Goal: Task Accomplishment & Management: Use online tool/utility

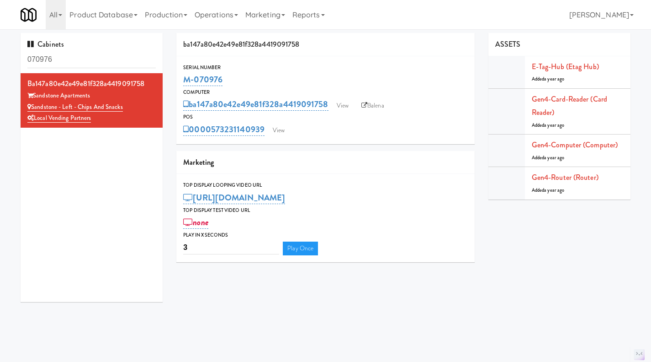
click at [248, 139] on div "Serial Number M-070976 Computer ba147a80e42e49e81f328a4419091758 View Balena PO…" at bounding box center [325, 100] width 298 height 88
drag, startPoint x: 262, startPoint y: 137, endPoint x: 213, endPoint y: 136, distance: 48.9
click at [213, 136] on div "Serial Number M-070976 Computer ba147a80e42e49e81f328a4419091758 View Balena PO…" at bounding box center [325, 100] width 298 height 88
click at [287, 128] on link "View" at bounding box center [278, 130] width 21 height 14
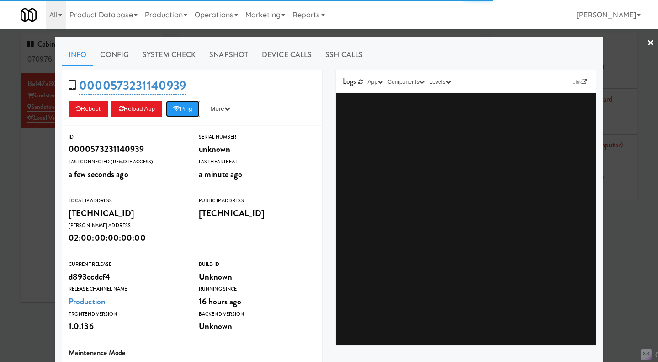
click at [187, 109] on button "Ping" at bounding box center [183, 109] width 34 height 16
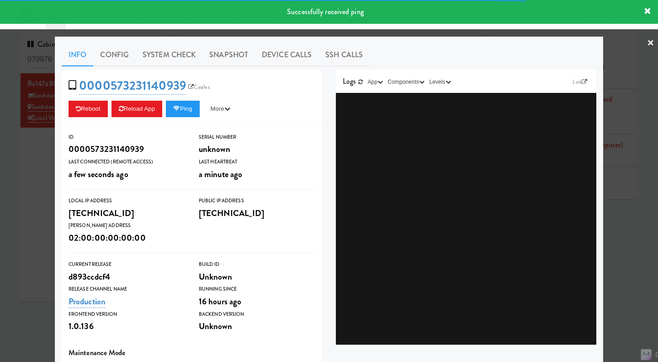
click at [156, 54] on link "System Check" at bounding box center [169, 54] width 67 height 23
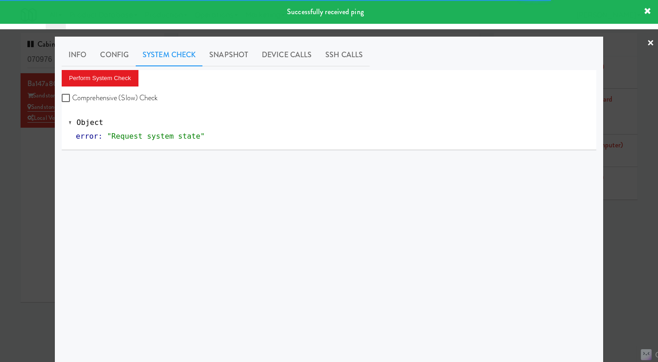
click at [120, 93] on label "Comprehensive (Slow) Check" at bounding box center [110, 98] width 96 height 14
click at [72, 95] on input "Comprehensive (Slow) Check" at bounding box center [67, 98] width 11 height 7
checkbox input "true"
click at [117, 78] on button "Perform System Check" at bounding box center [100, 78] width 77 height 16
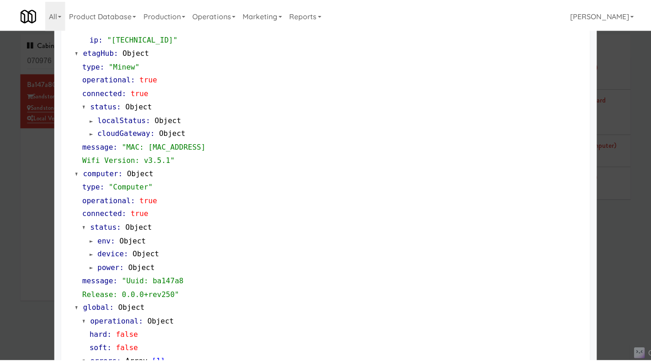
scroll to position [767, 0]
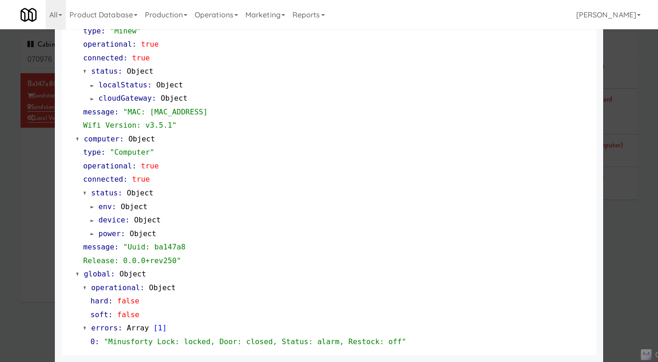
click at [624, 259] on div at bounding box center [329, 181] width 658 height 362
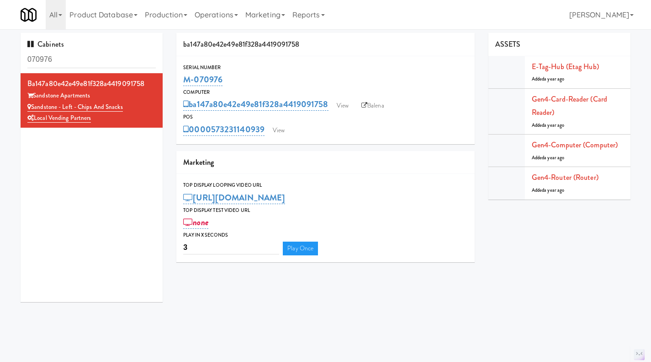
drag, startPoint x: 265, startPoint y: 140, endPoint x: 213, endPoint y: 133, distance: 52.1
click at [213, 133] on div "Serial Number M-070976 Computer ba147a80e42e49e81f328a4419091758 View Balena PO…" at bounding box center [325, 100] width 298 height 88
copy link "573231140939"
click at [336, 116] on div "POS" at bounding box center [325, 116] width 285 height 9
drag, startPoint x: 330, startPoint y: 111, endPoint x: 191, endPoint y: 107, distance: 139.5
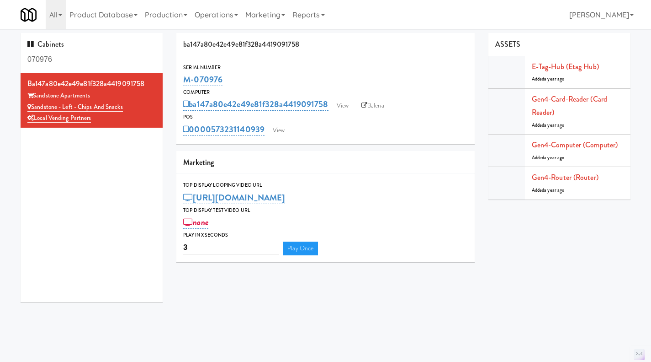
click at [191, 107] on div "ba147a80e42e49e81f328a4419091758 View Balena" at bounding box center [325, 104] width 285 height 16
copy link "ba147a80e42e49e81f328a4419091758"
click at [370, 138] on div "Serial Number M-070976 Computer ba147a80e42e49e81f328a4419091758 View Balena PO…" at bounding box center [325, 100] width 298 height 88
click at [219, 99] on link "ba147a80e42e49e81f328a4419091758" at bounding box center [255, 104] width 145 height 13
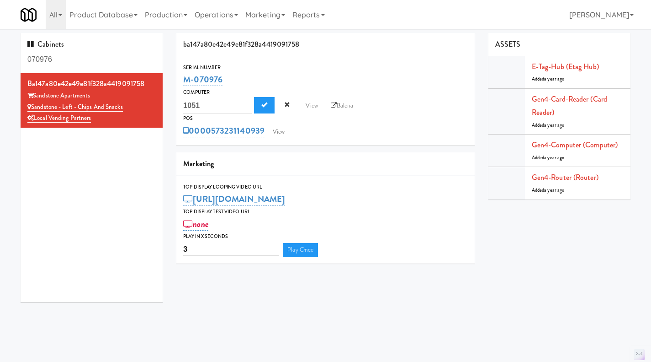
click at [397, 110] on div "ba147a80e42e49e81f328a4419091758 1051 View Balena" at bounding box center [325, 104] width 285 height 17
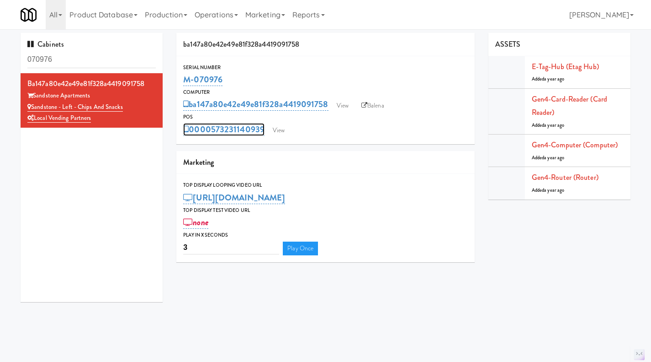
click at [208, 134] on link "0000573231140939" at bounding box center [223, 129] width 81 height 13
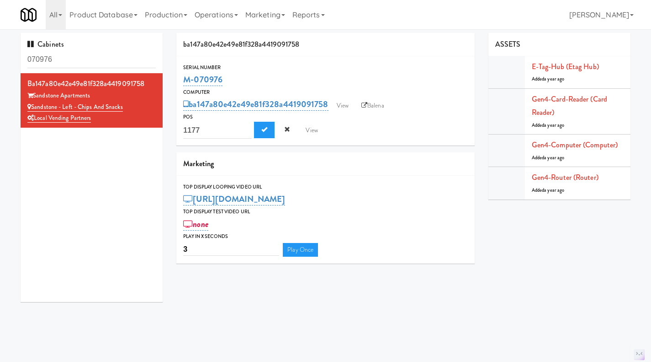
click at [441, 91] on div "Computer" at bounding box center [325, 92] width 285 height 9
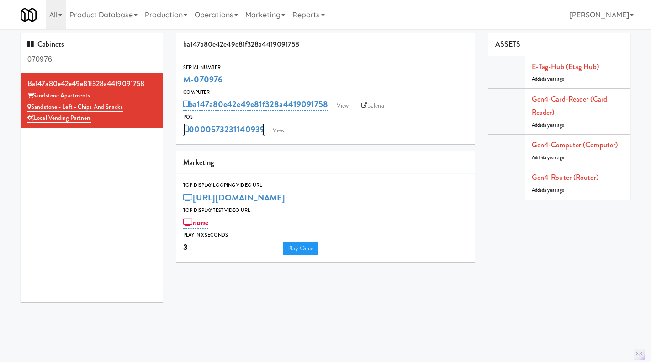
click at [202, 131] on link "0000573231140939" at bounding box center [223, 129] width 81 height 13
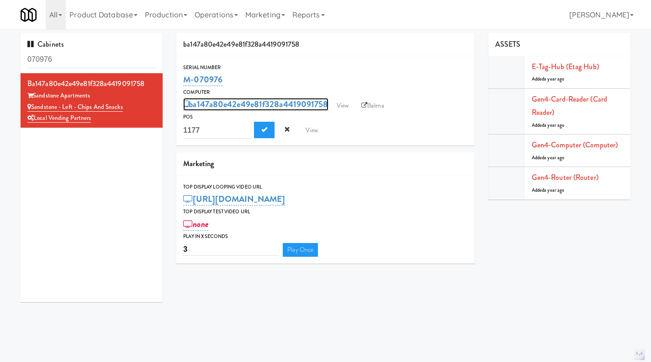
click at [239, 101] on link "ba147a80e42e49e81f328a4419091758" at bounding box center [255, 104] width 145 height 13
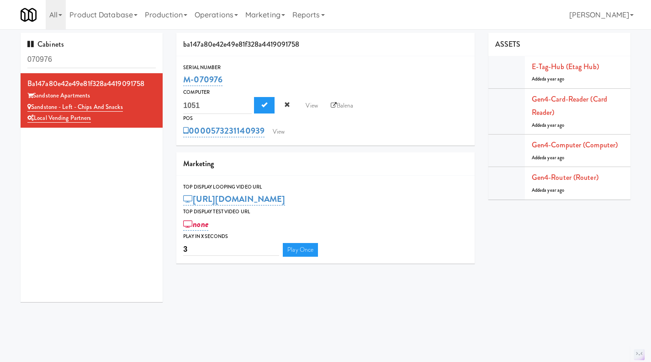
click at [362, 143] on div "Serial Number M-070976 Computer ba147a80e42e49e81f328a4419091758 1051 View Bale…" at bounding box center [325, 101] width 298 height 90
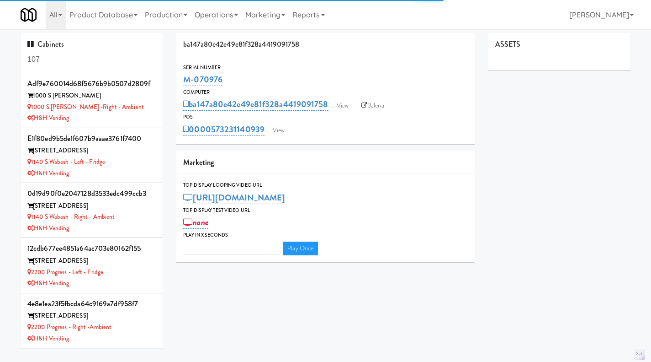
type input "3"
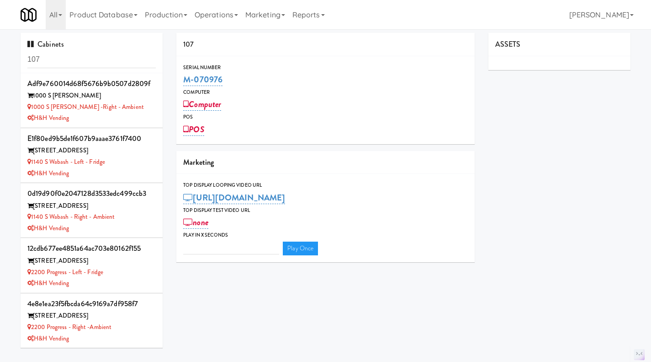
click at [228, 16] on link "Operations" at bounding box center [216, 14] width 51 height 29
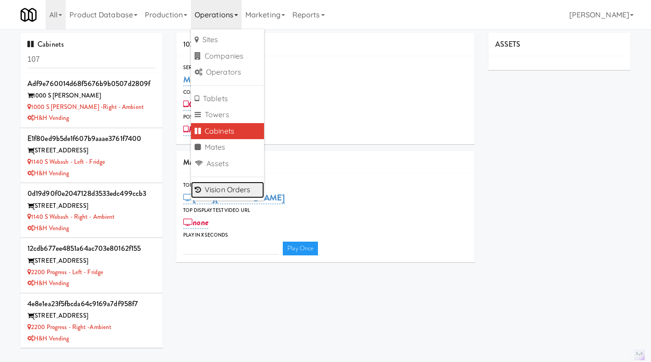
click at [245, 186] on link "Vision Orders" at bounding box center [227, 189] width 73 height 16
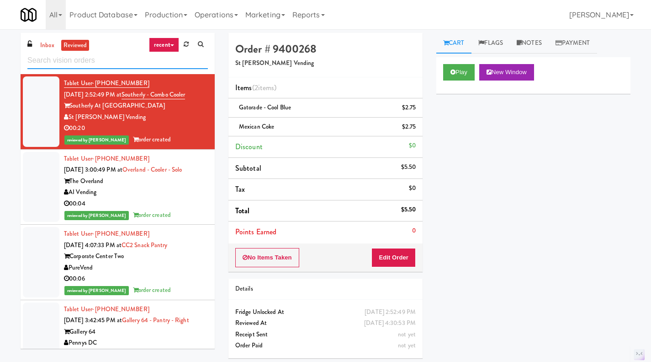
click at [94, 64] on input "text" at bounding box center [117, 60] width 181 height 17
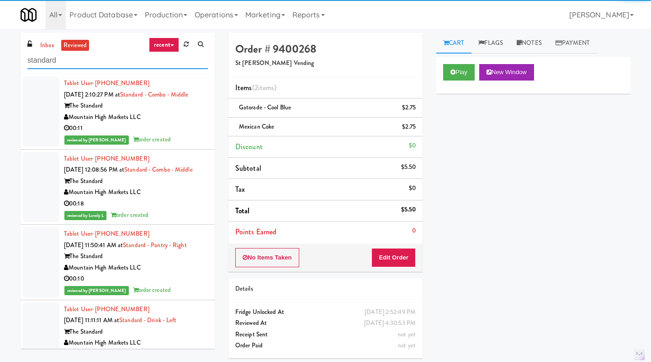
type input "standard"
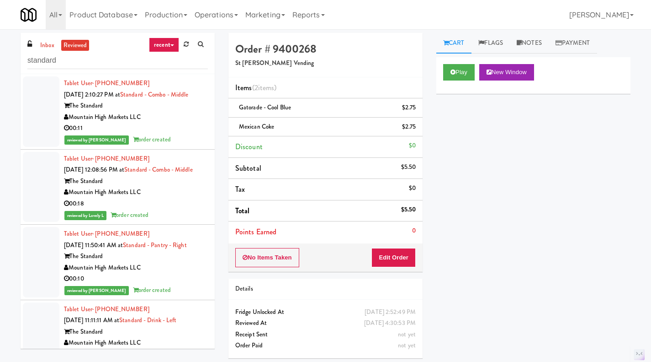
click at [53, 43] on link "inbox" at bounding box center [47, 45] width 19 height 11
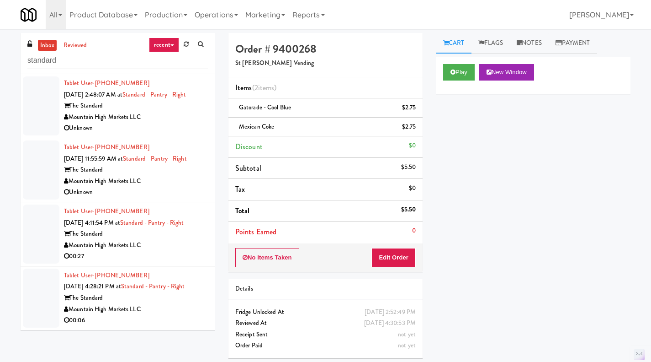
scroll to position [29, 0]
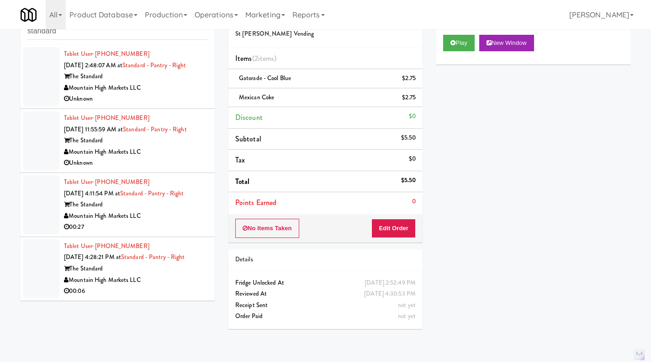
click at [166, 279] on div "Mountain High Markets LLC" at bounding box center [136, 279] width 144 height 11
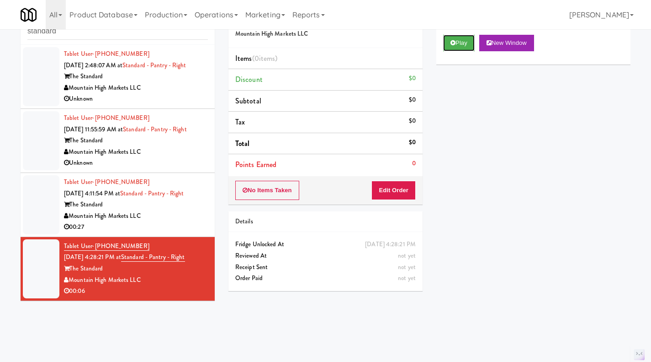
click at [452, 48] on button "Play" at bounding box center [459, 43] width 32 height 16
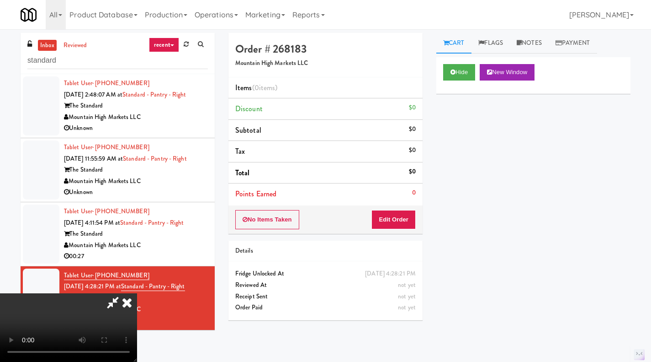
click at [137, 293] on video at bounding box center [68, 327] width 137 height 69
click at [137, 293] on icon at bounding box center [127, 302] width 20 height 18
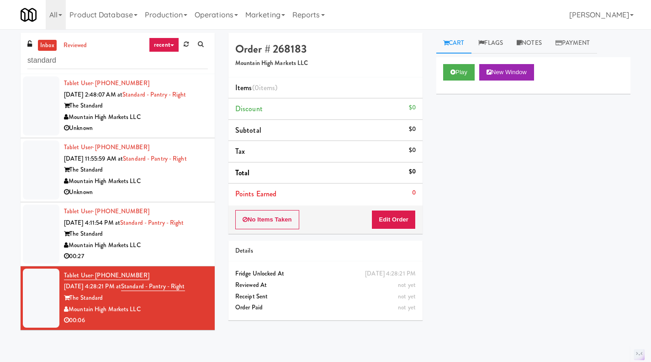
click at [171, 254] on div "00:27" at bounding box center [136, 255] width 144 height 11
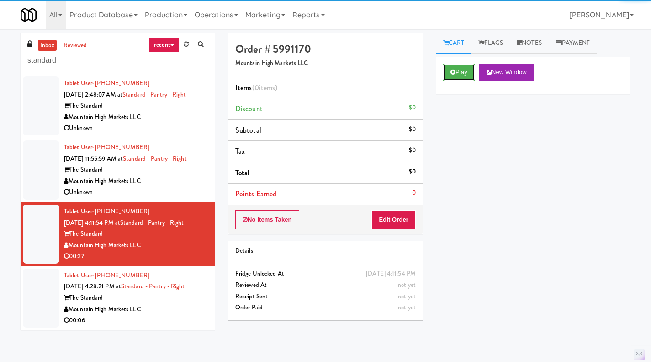
click at [462, 73] on button "Play" at bounding box center [459, 72] width 32 height 16
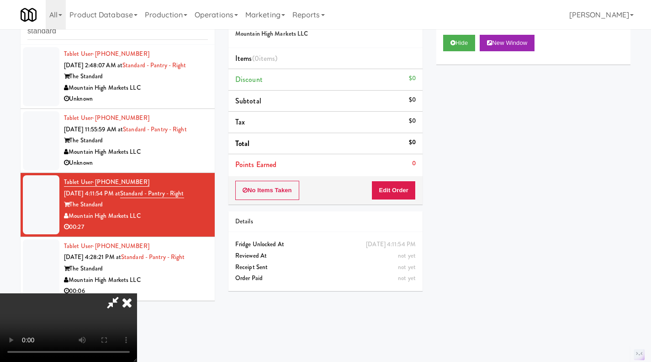
click at [137, 293] on icon at bounding box center [127, 302] width 20 height 18
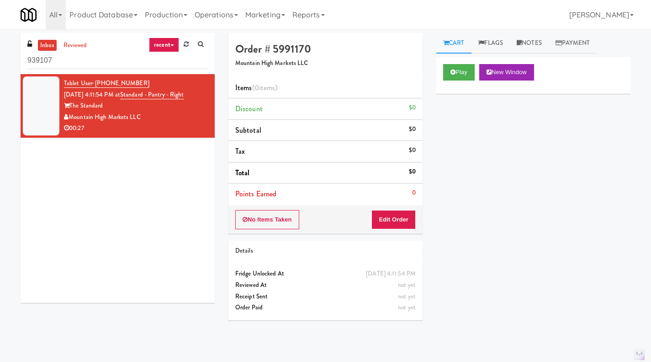
click at [59, 59] on input "939107" at bounding box center [117, 60] width 181 height 17
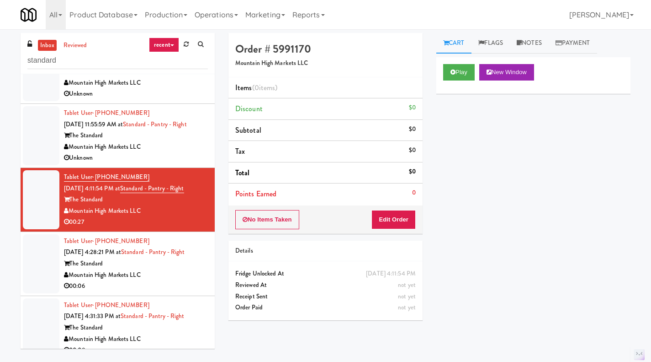
scroll to position [45, 0]
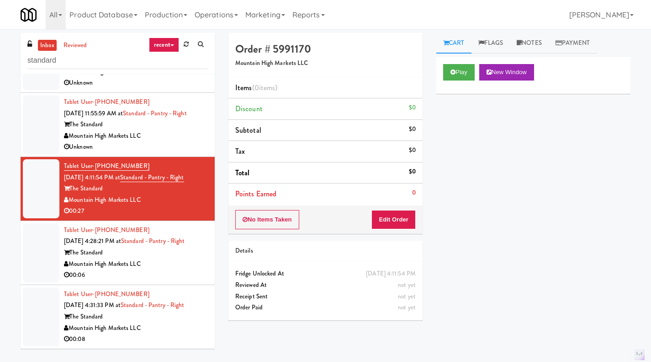
type input "standard"
click at [171, 326] on div "Mountain High Markets LLC" at bounding box center [136, 327] width 144 height 11
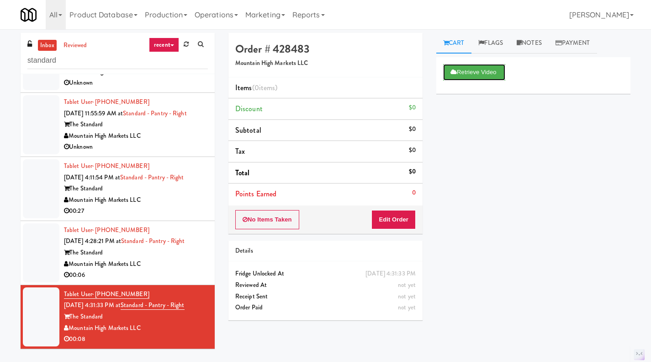
click at [470, 73] on button "Retrieve Video" at bounding box center [474, 72] width 62 height 16
click at [460, 74] on button "Play" at bounding box center [459, 72] width 32 height 16
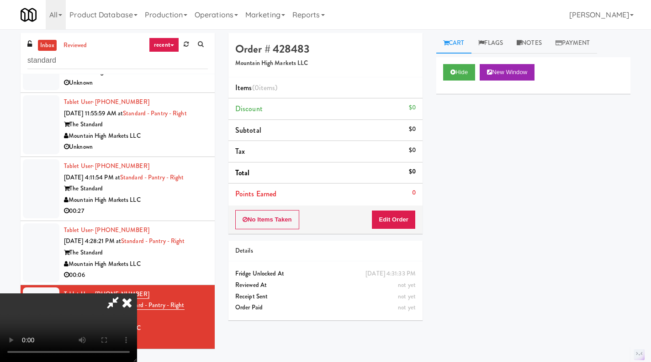
click at [137, 293] on icon at bounding box center [127, 302] width 20 height 18
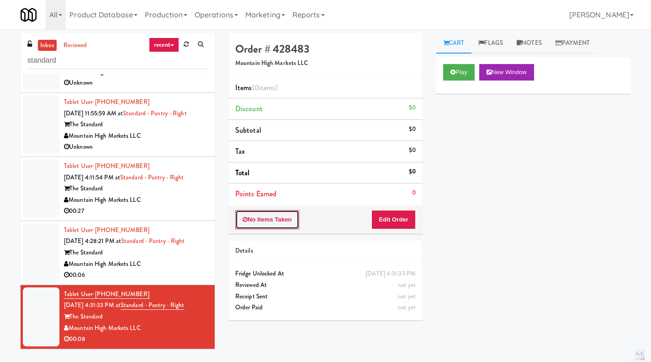
click at [268, 222] on button "No Items Taken" at bounding box center [267, 219] width 64 height 19
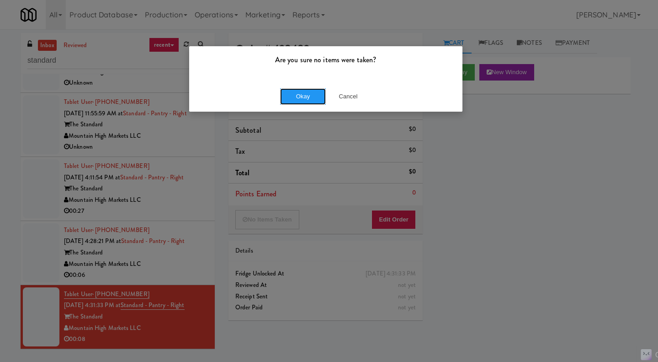
click at [302, 97] on button "Okay" at bounding box center [303, 96] width 46 height 16
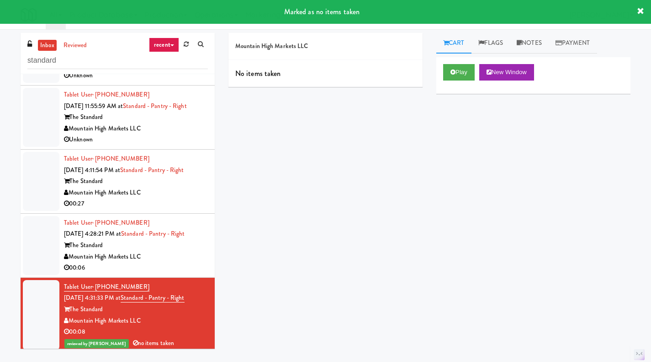
scroll to position [57, 0]
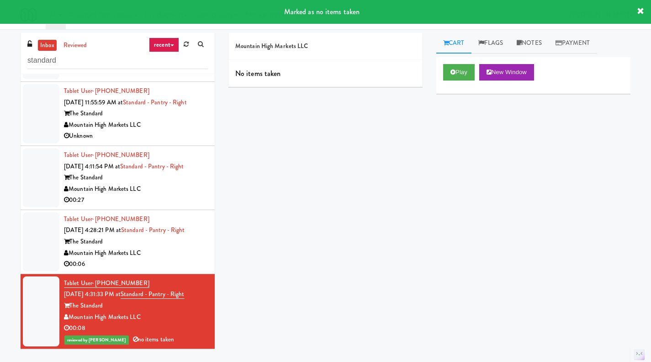
click at [175, 185] on div "Mountain High Markets LLC" at bounding box center [136, 188] width 144 height 11
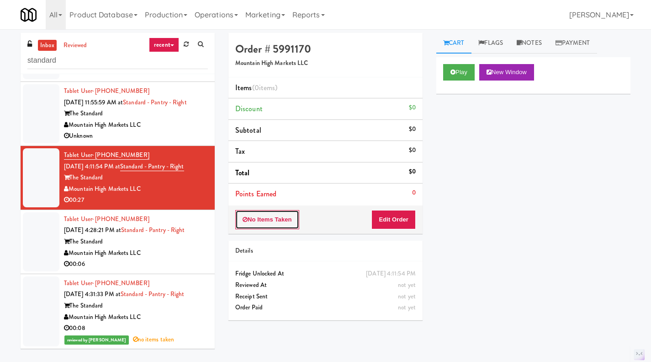
click at [260, 218] on button "No Items Taken" at bounding box center [267, 219] width 64 height 19
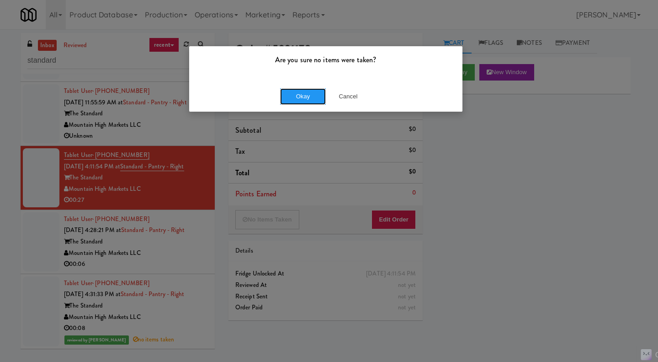
click at [294, 94] on button "Okay" at bounding box center [303, 96] width 46 height 16
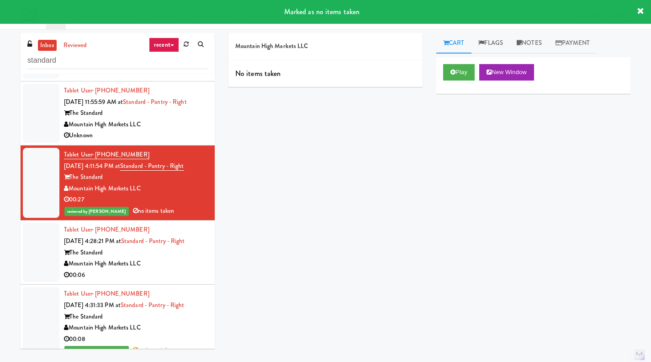
click at [162, 266] on div "Mountain High Markets LLC" at bounding box center [136, 263] width 144 height 11
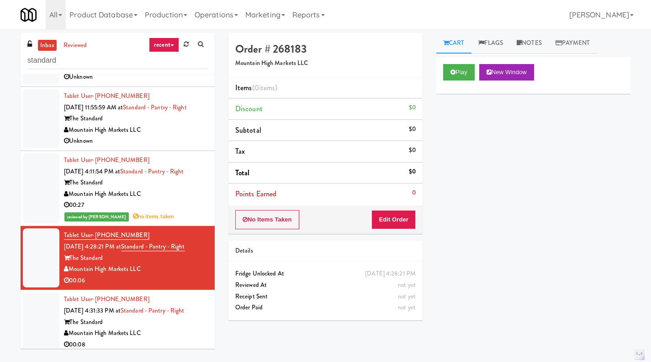
scroll to position [68, 0]
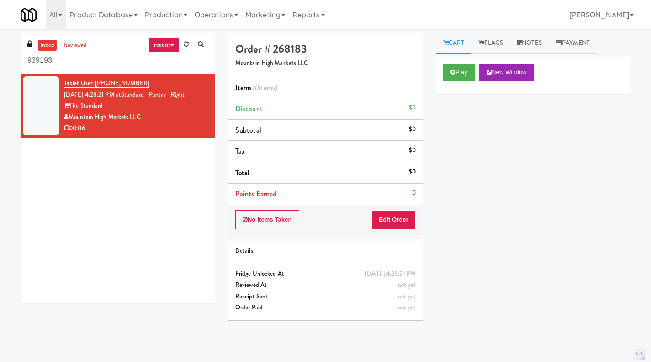
click at [69, 65] on input "939193" at bounding box center [117, 60] width 181 height 17
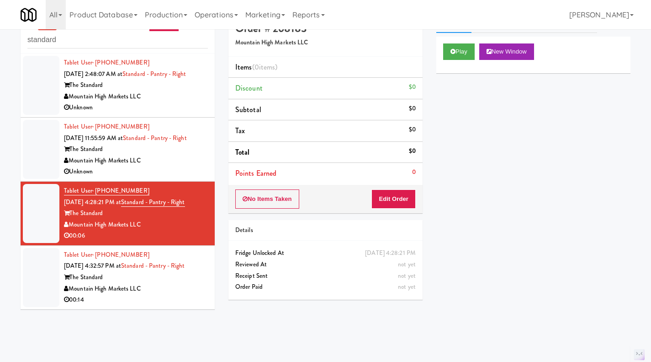
scroll to position [29, 0]
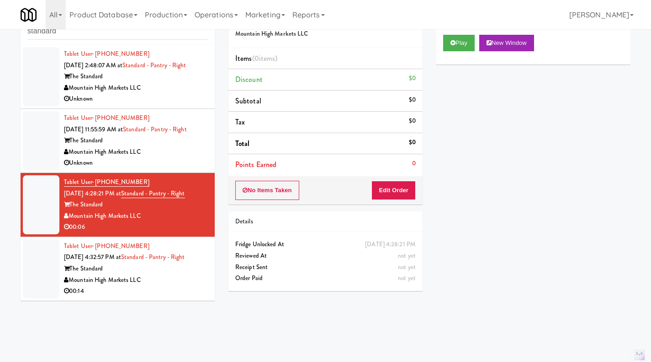
type input "standard"
click at [170, 275] on div "Mountain High Markets LLC" at bounding box center [136, 279] width 144 height 11
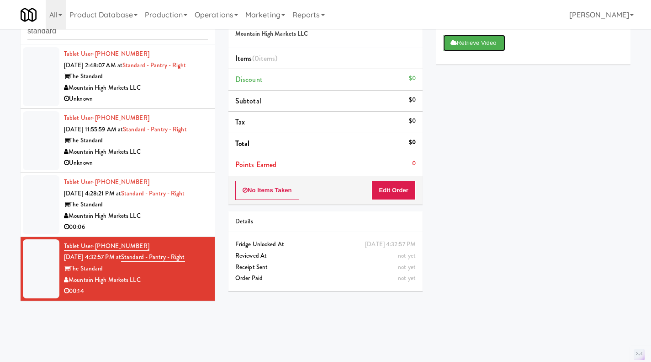
click at [458, 49] on button "Retrieve Video" at bounding box center [474, 43] width 62 height 16
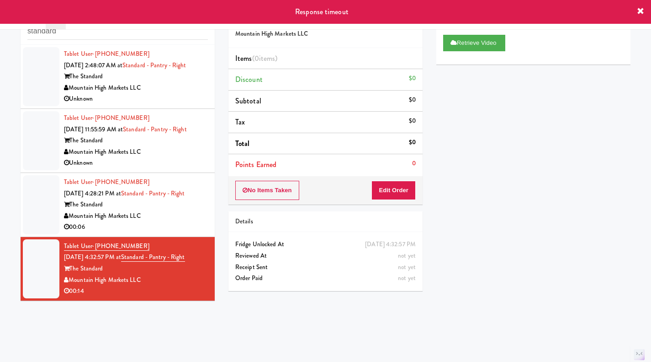
click at [639, 11] on icon at bounding box center [640, 11] width 7 height 7
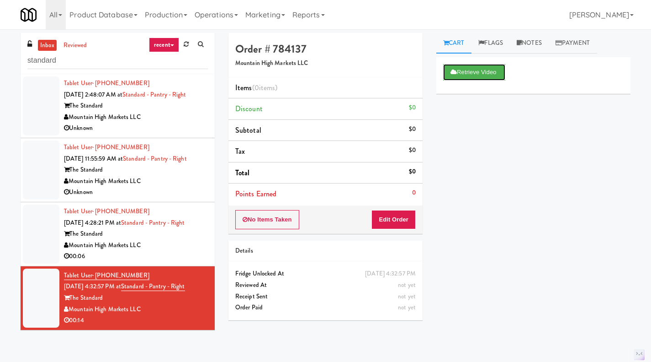
click at [474, 72] on button "Retrieve Video" at bounding box center [474, 72] width 62 height 16
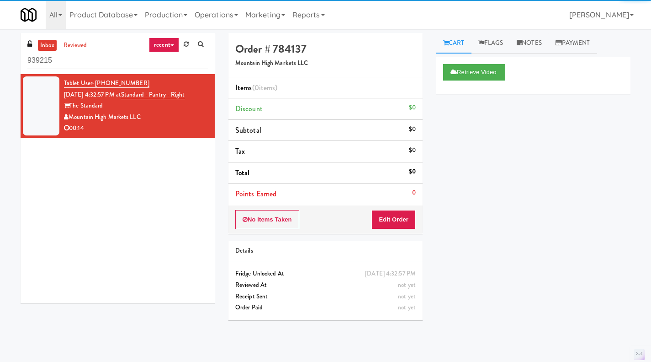
click at [72, 64] on input "939215" at bounding box center [117, 60] width 181 height 17
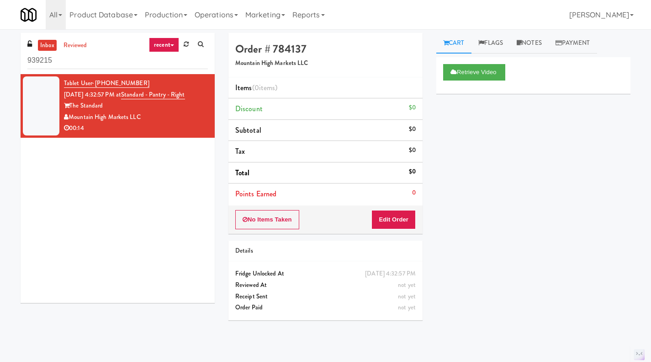
click at [72, 64] on input "939215" at bounding box center [117, 60] width 181 height 17
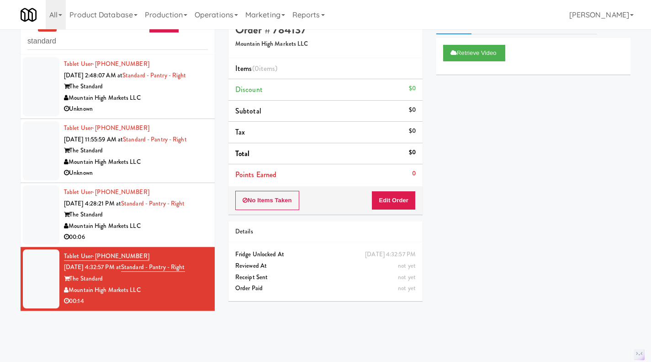
scroll to position [29, 0]
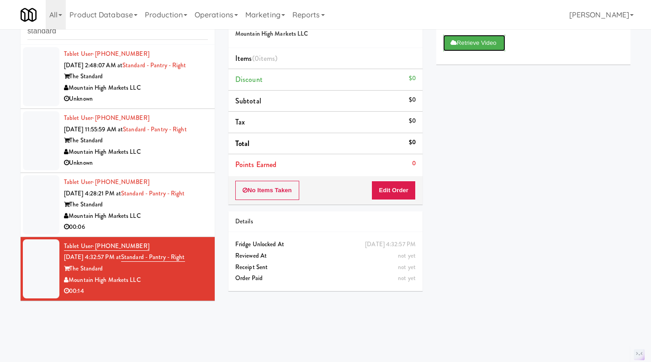
click at [486, 42] on button "Retrieve Video" at bounding box center [474, 43] width 62 height 16
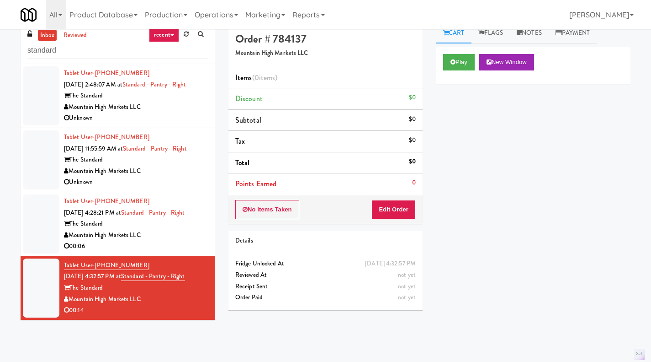
scroll to position [0, 0]
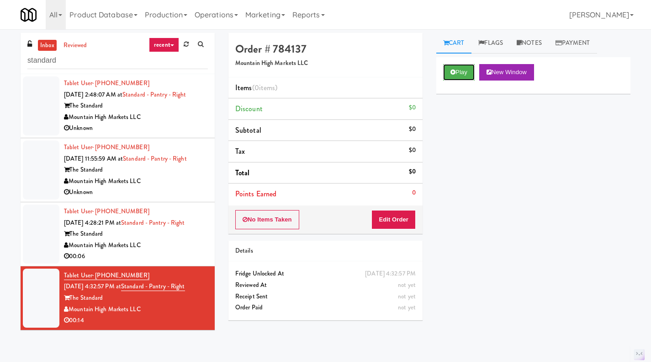
click at [463, 79] on button "Play" at bounding box center [459, 72] width 32 height 16
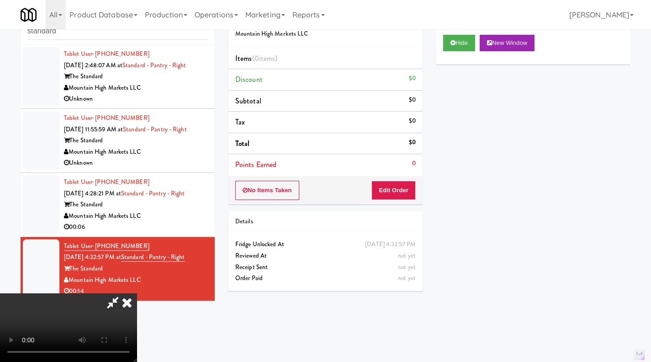
click at [137, 293] on icon at bounding box center [127, 302] width 20 height 18
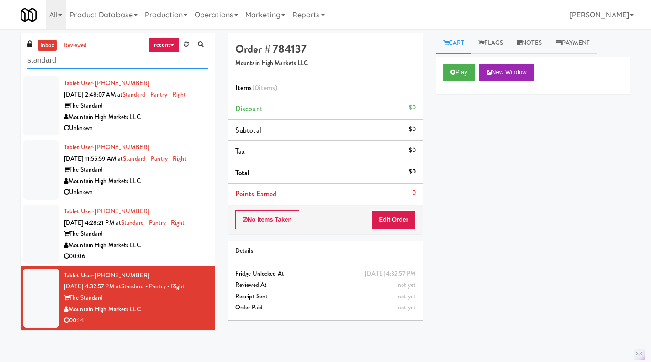
click at [56, 59] on input "standard" at bounding box center [117, 60] width 181 height 17
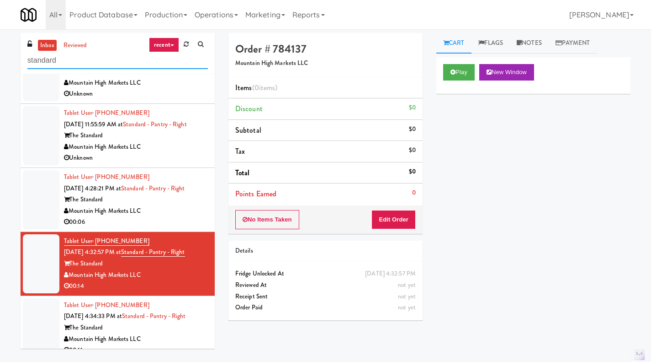
scroll to position [45, 0]
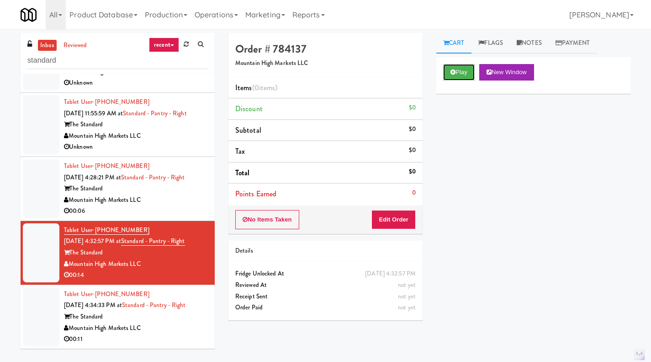
click at [467, 74] on button "Play" at bounding box center [459, 72] width 32 height 16
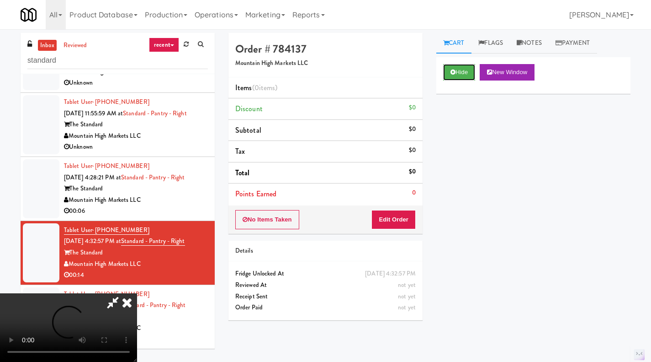
scroll to position [0, 0]
click at [137, 293] on icon at bounding box center [127, 302] width 20 height 18
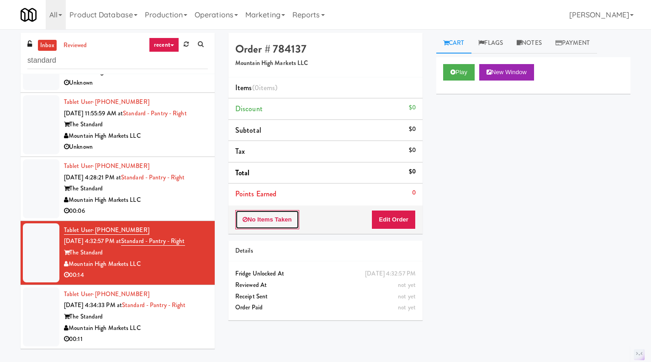
click at [257, 222] on button "No Items Taken" at bounding box center [267, 219] width 64 height 19
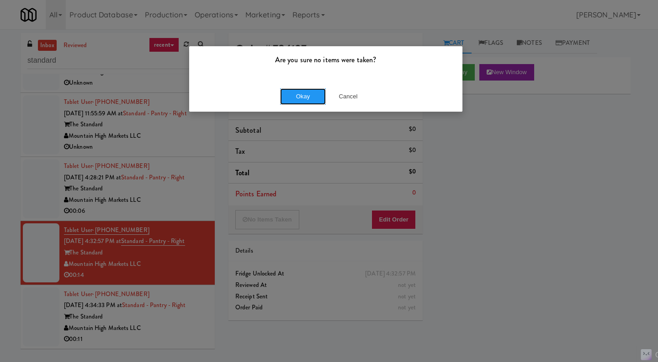
click at [301, 94] on button "Okay" at bounding box center [303, 96] width 46 height 16
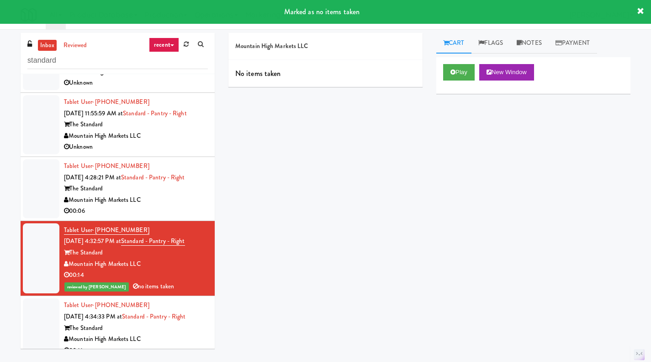
click at [170, 332] on div "The Standard" at bounding box center [136, 327] width 144 height 11
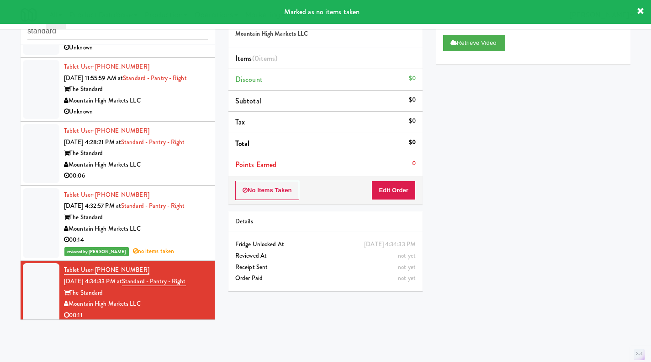
scroll to position [57, 0]
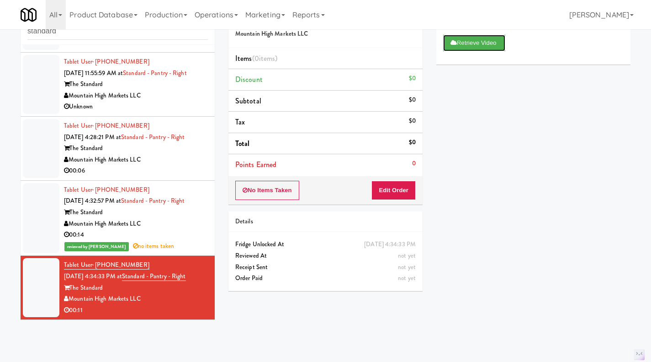
click at [474, 41] on button "Retrieve Video" at bounding box center [474, 43] width 62 height 16
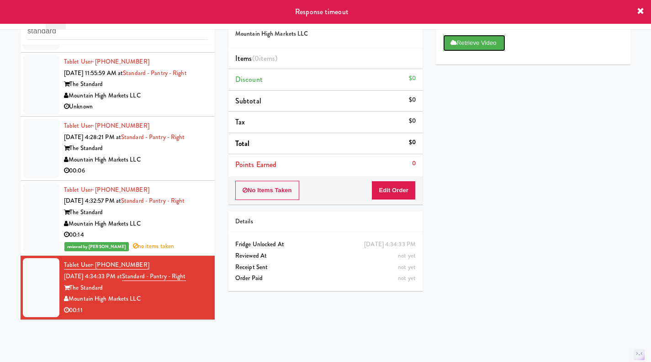
click at [483, 45] on button "Retrieve Video" at bounding box center [474, 43] width 62 height 16
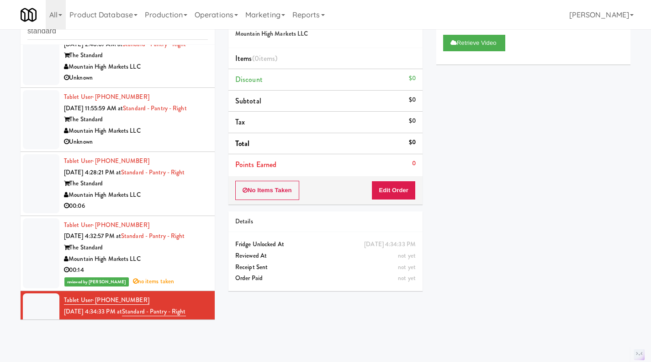
scroll to position [0, 0]
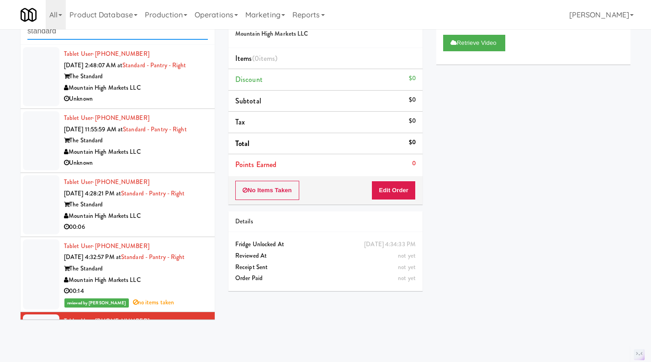
click at [72, 32] on input "standard" at bounding box center [117, 31] width 181 height 17
click at [71, 34] on input "standard" at bounding box center [117, 31] width 181 height 17
type input "standard"
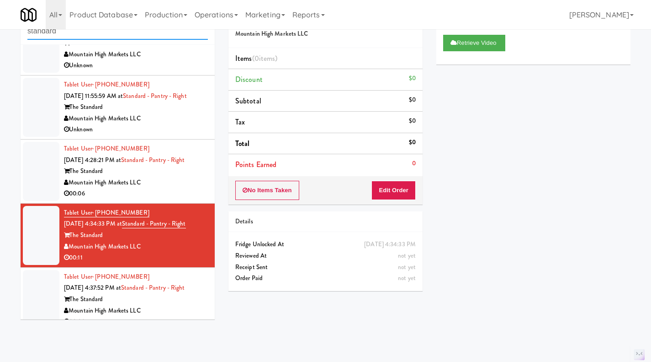
scroll to position [45, 0]
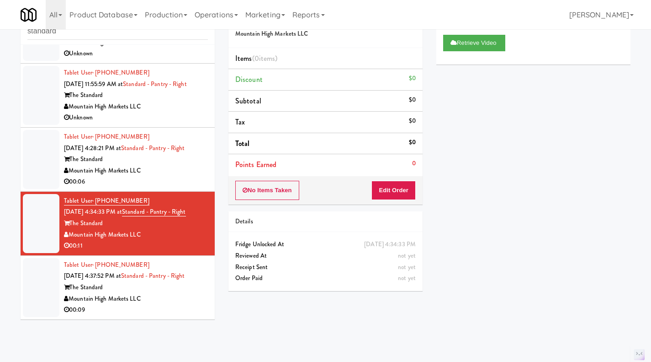
click at [162, 298] on div "Mountain High Markets LLC" at bounding box center [136, 298] width 144 height 11
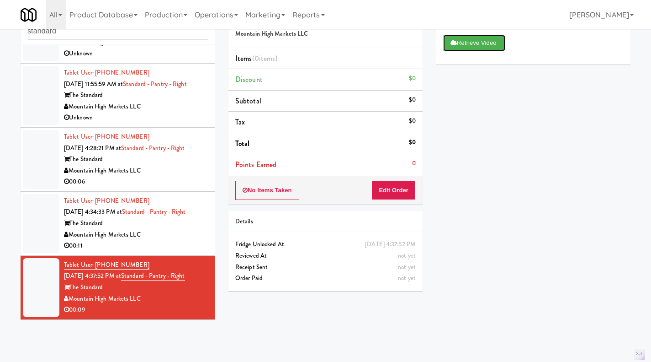
click at [460, 47] on button "Retrieve Video" at bounding box center [474, 43] width 62 height 16
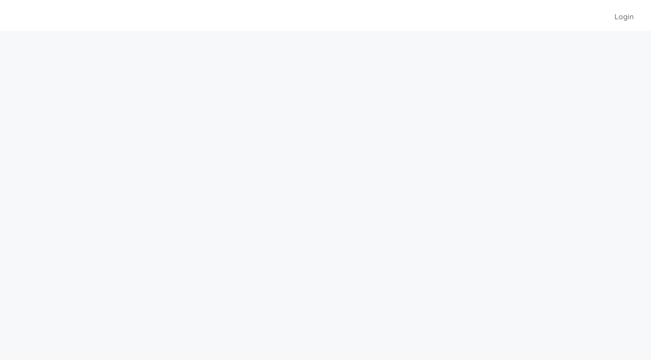
scroll to position [29, 0]
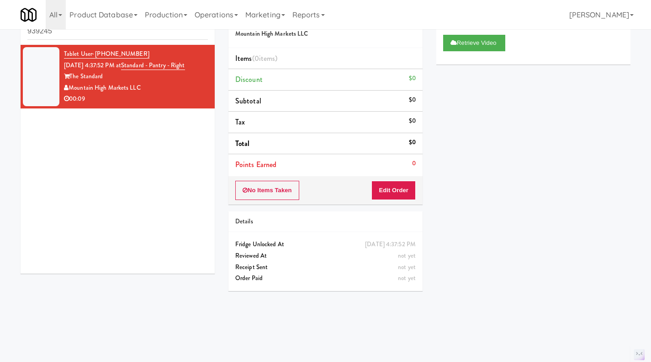
click at [69, 28] on link "Product Database" at bounding box center [103, 14] width 75 height 29
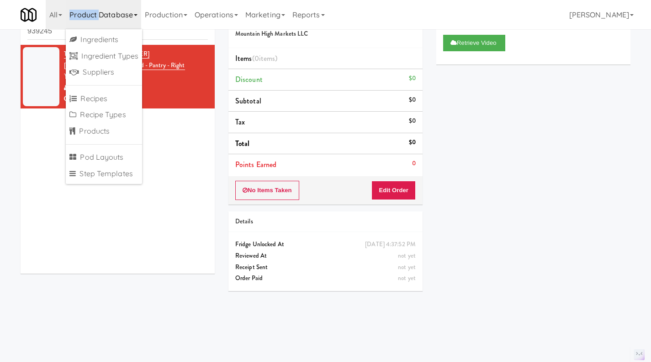
click at [69, 28] on link "Product Database" at bounding box center [103, 14] width 75 height 29
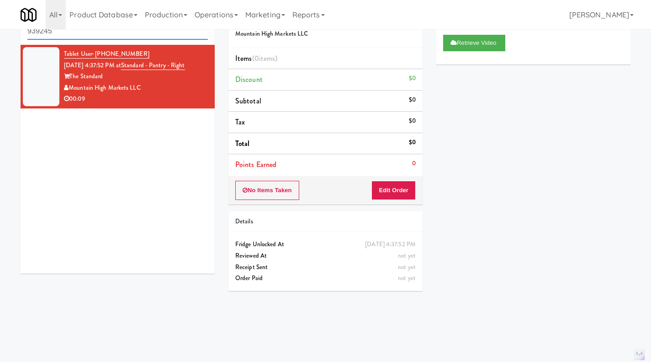
click at [68, 35] on input "939245" at bounding box center [117, 31] width 181 height 17
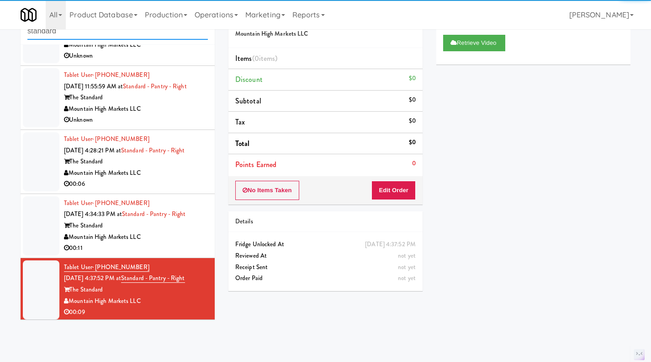
scroll to position [45, 0]
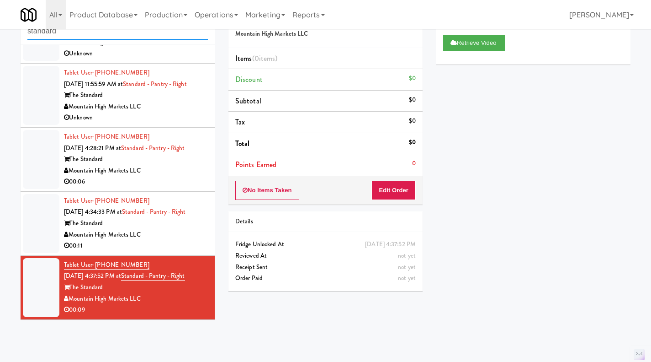
type input "standard"
click at [463, 48] on button "Retrieve Video" at bounding box center [474, 43] width 62 height 16
click at [476, 42] on button "Retrieve Video" at bounding box center [474, 43] width 62 height 16
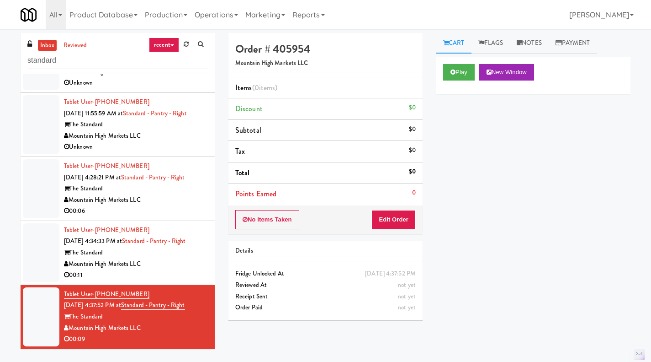
scroll to position [0, 0]
click at [462, 75] on button "Play" at bounding box center [459, 72] width 32 height 16
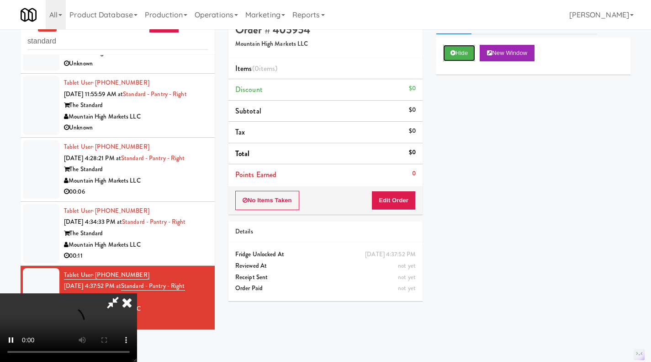
scroll to position [29, 0]
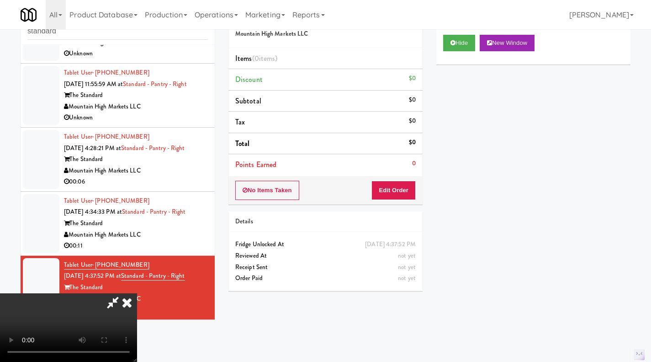
click at [137, 293] on icon at bounding box center [127, 302] width 20 height 18
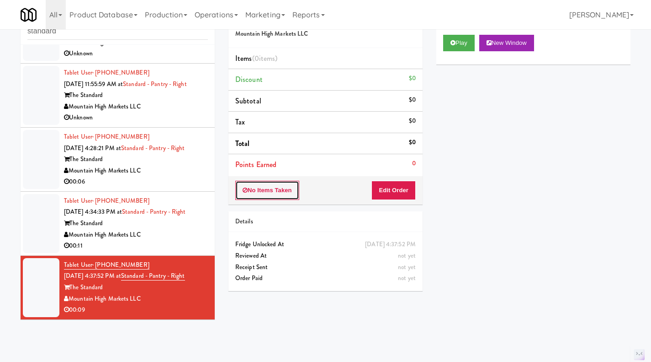
click at [270, 186] on button "No Items Taken" at bounding box center [267, 190] width 64 height 19
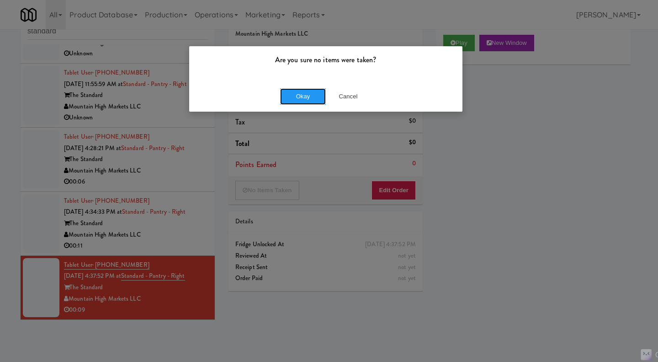
click at [299, 91] on button "Okay" at bounding box center [303, 96] width 46 height 16
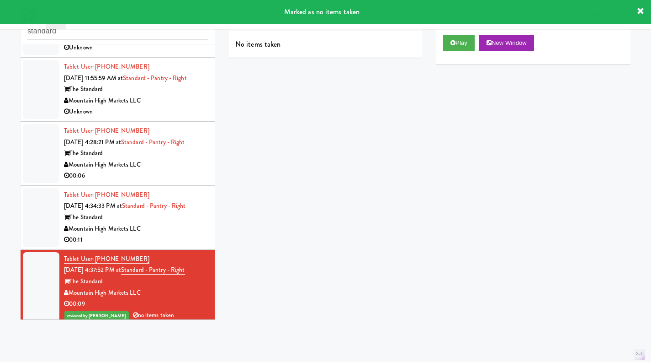
scroll to position [57, 0]
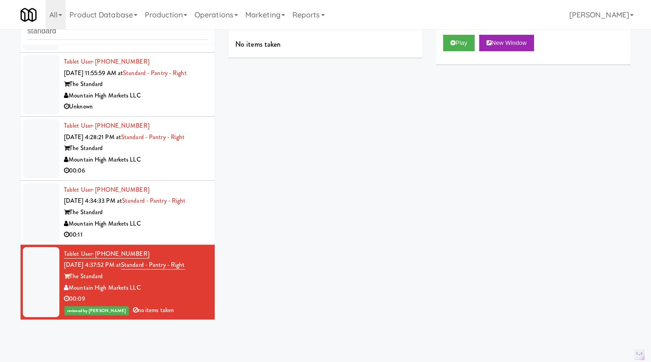
click at [172, 224] on div "Mountain High Markets LLC" at bounding box center [136, 223] width 144 height 11
